Goal: Check status: Check status

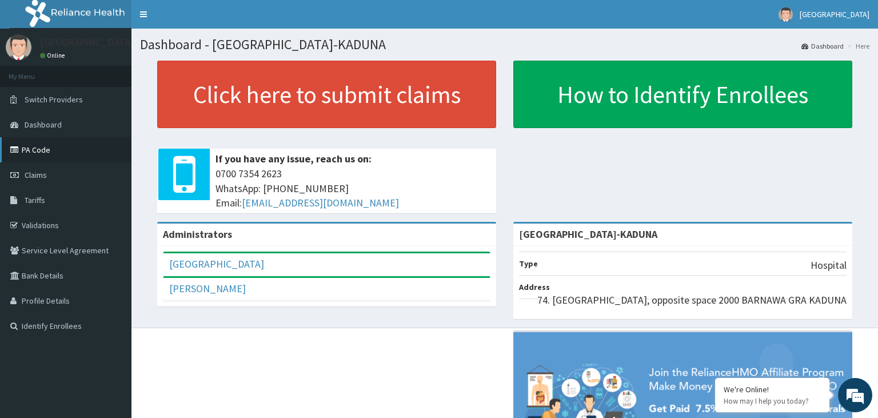
click at [71, 154] on link "PA Code" at bounding box center [65, 149] width 131 height 25
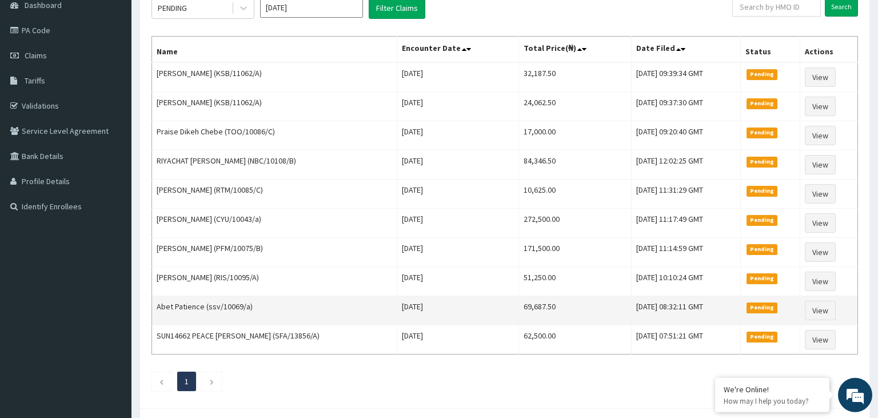
scroll to position [45, 0]
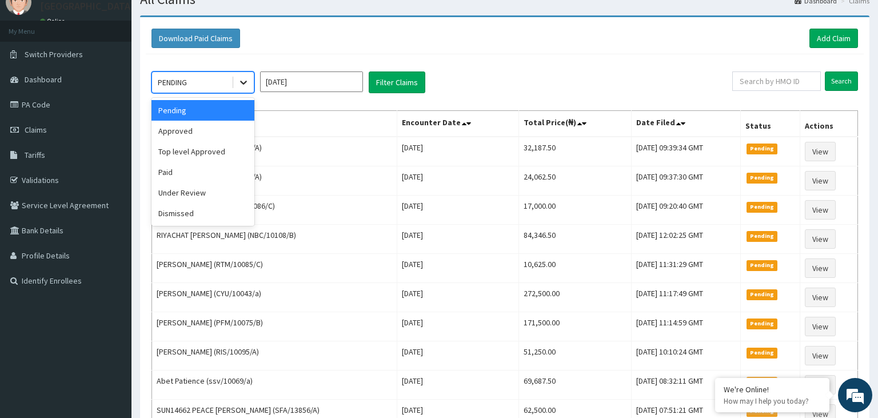
click at [251, 86] on div at bounding box center [243, 82] width 21 height 21
click at [198, 156] on div "Top level Approved" at bounding box center [203, 151] width 103 height 21
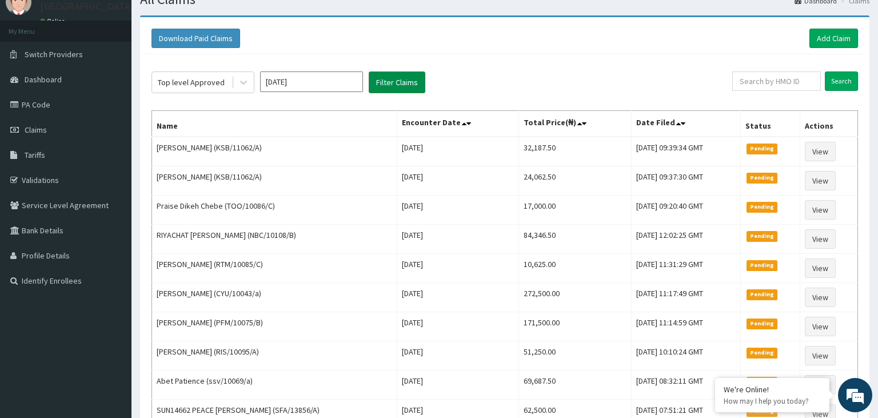
click at [384, 83] on button "Filter Claims" at bounding box center [397, 82] width 57 height 22
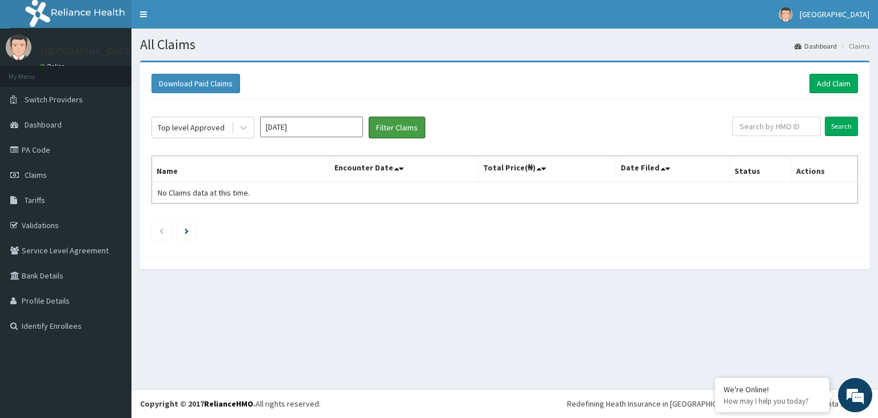
scroll to position [0, 0]
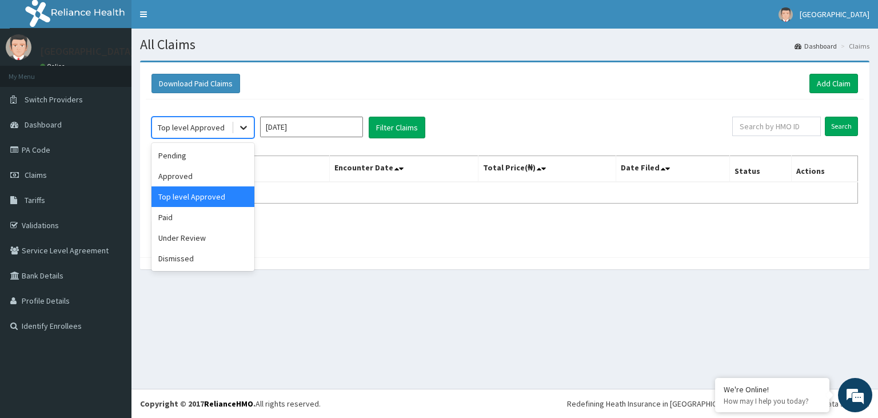
click at [251, 126] on div at bounding box center [243, 127] width 21 height 21
drag, startPoint x: 199, startPoint y: 220, endPoint x: 198, endPoint y: 177, distance: 42.3
click at [198, 177] on div "Pending Approved Top level Approved Paid Under Review Dismissed" at bounding box center [203, 207] width 103 height 128
click at [198, 177] on div "Approved" at bounding box center [203, 176] width 103 height 21
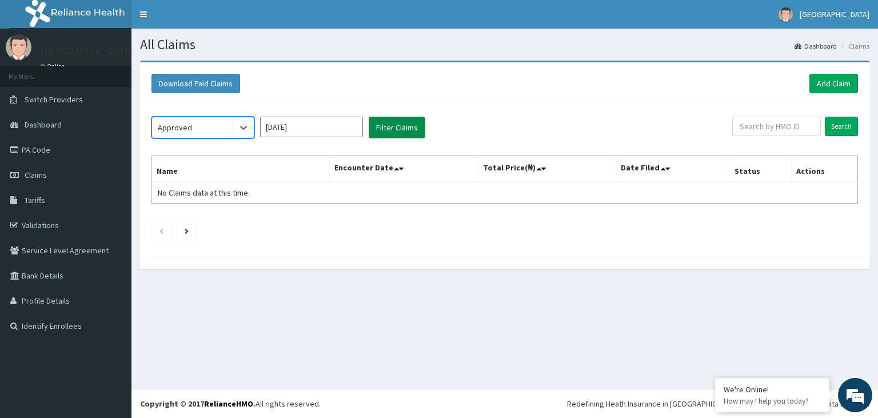
click at [403, 131] on button "Filter Claims" at bounding box center [397, 128] width 57 height 22
click at [406, 131] on button "Filter Claims" at bounding box center [397, 128] width 57 height 22
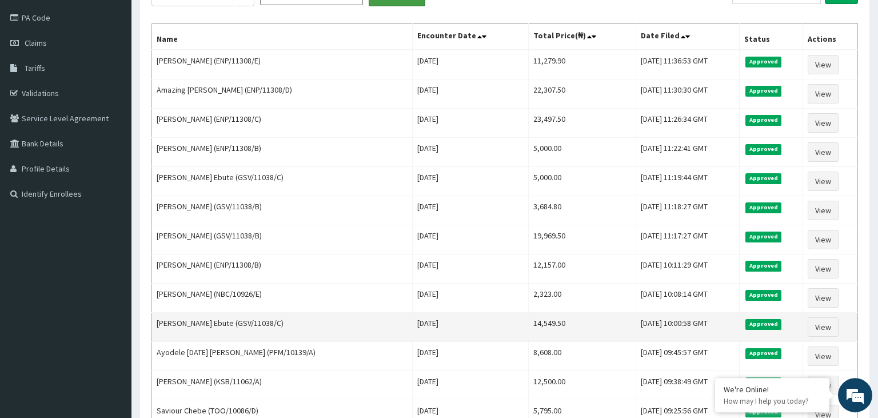
scroll to position [41, 0]
